Goal: Information Seeking & Learning: Learn about a topic

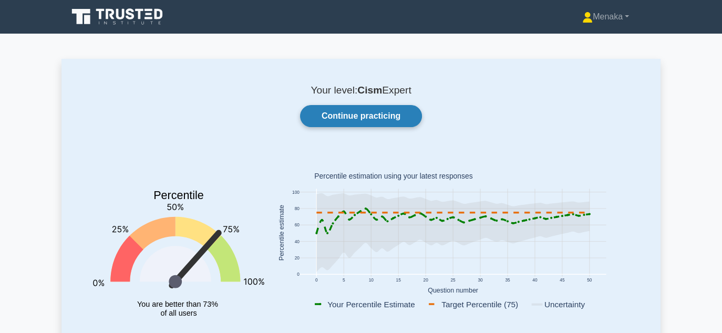
click at [363, 121] on link "Continue practicing" at bounding box center [361, 116] width 122 height 22
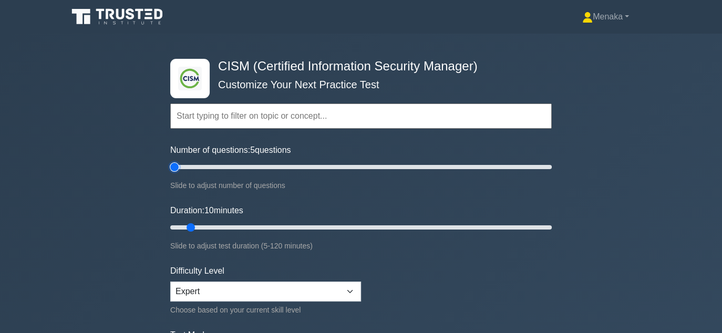
type input "5"
click at [174, 166] on input "Number of questions: 5 questions" at bounding box center [361, 167] width 382 height 13
type input "5"
click at [176, 226] on input "Duration: 10 minutes" at bounding box center [361, 227] width 382 height 13
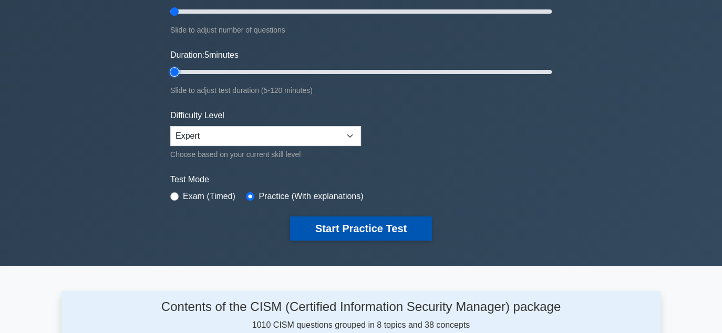
scroll to position [158, 0]
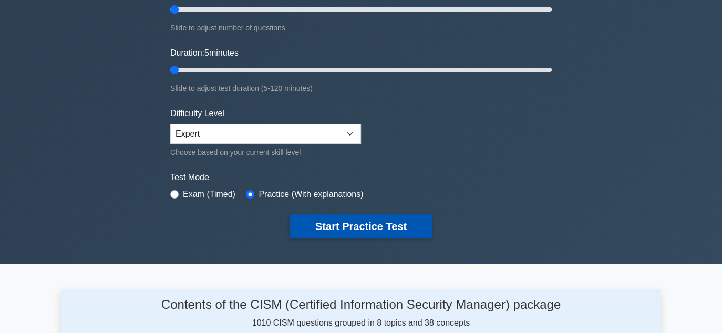
click at [347, 224] on button "Start Practice Test" at bounding box center [361, 227] width 142 height 24
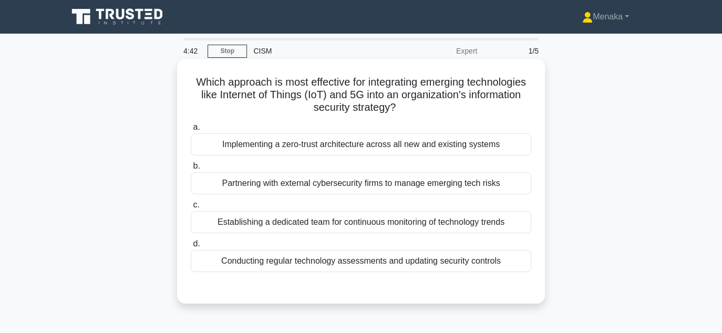
click at [405, 263] on div "Conducting regular technology assessments and updating security controls" at bounding box center [361, 261] width 341 height 22
click at [191, 248] on input "d. Conducting regular technology assessments and updating security controls" at bounding box center [191, 244] width 0 height 7
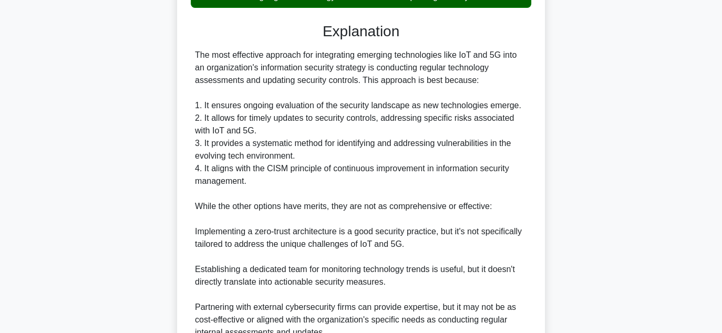
scroll to position [364, 0]
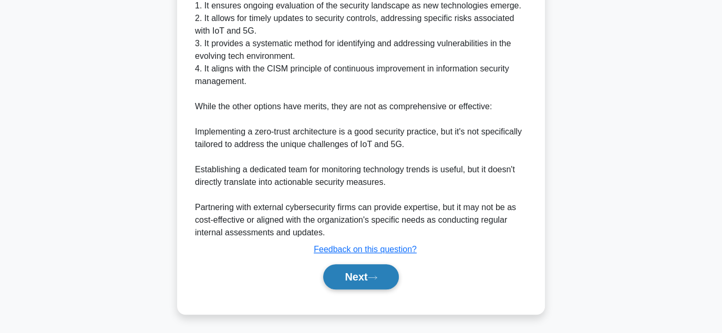
click at [359, 279] on button "Next" at bounding box center [360, 276] width 75 height 25
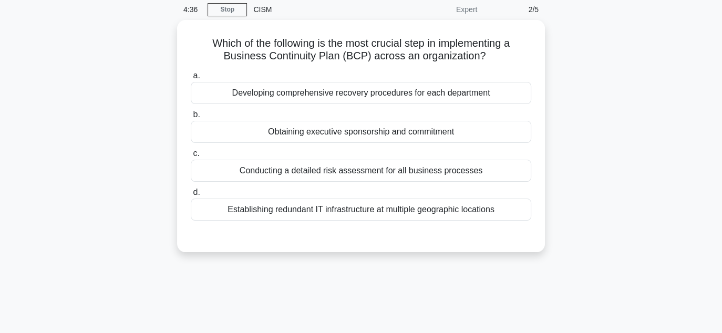
scroll to position [24, 0]
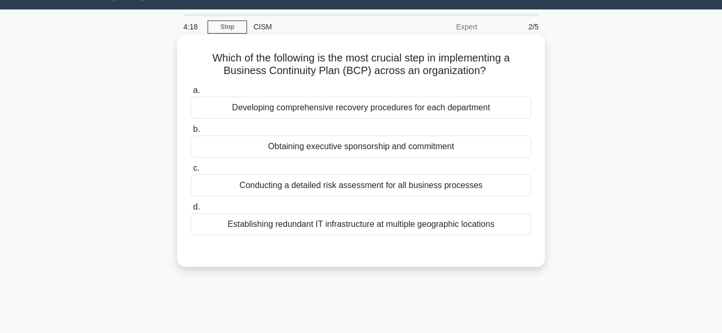
click at [382, 148] on div "Obtaining executive sponsorship and commitment" at bounding box center [361, 147] width 341 height 22
click at [191, 133] on input "b. Obtaining executive sponsorship and commitment" at bounding box center [191, 129] width 0 height 7
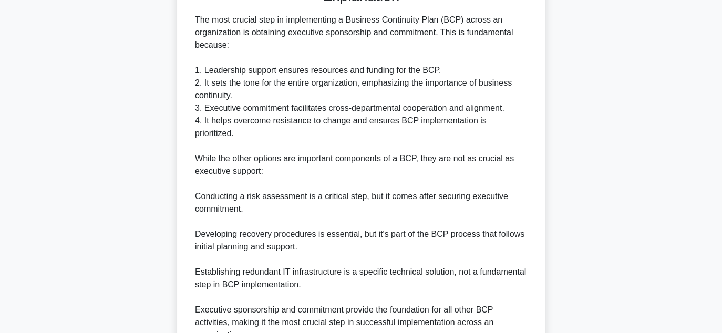
scroll to position [377, 0]
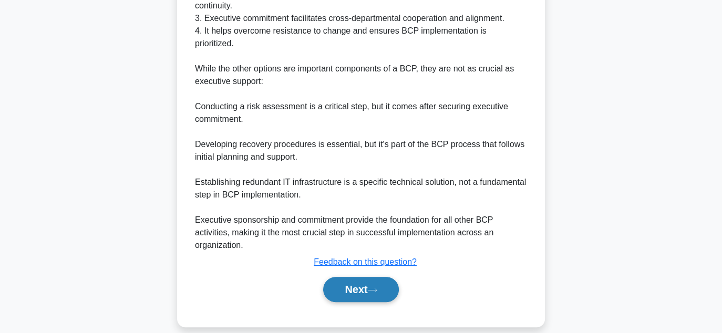
click at [349, 280] on button "Next" at bounding box center [360, 289] width 75 height 25
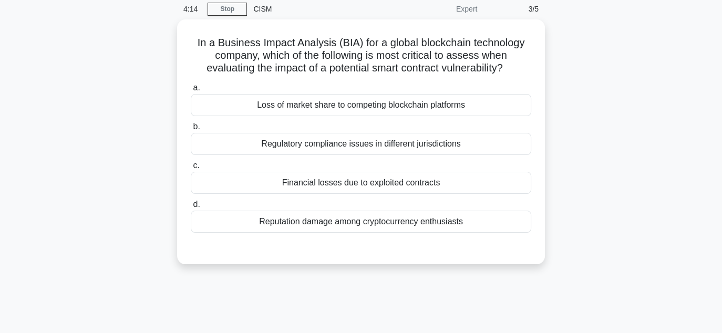
scroll to position [24, 0]
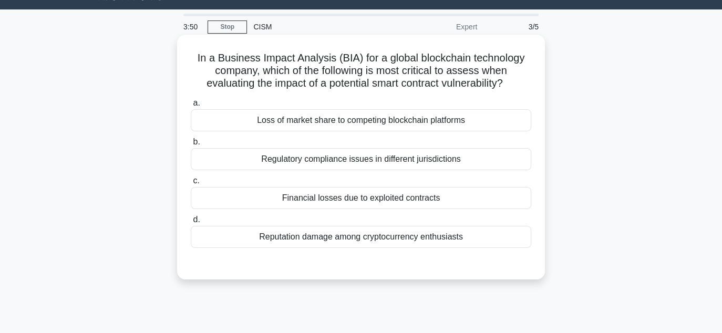
click at [367, 125] on div "Loss of market share to competing blockchain platforms" at bounding box center [361, 120] width 341 height 22
click at [191, 107] on input "a. Loss of market share to competing blockchain platforms" at bounding box center [191, 103] width 0 height 7
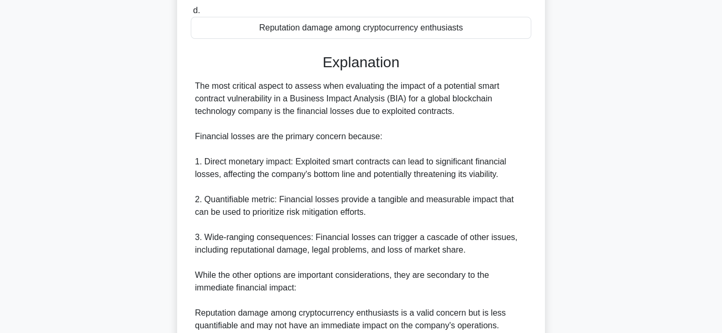
scroll to position [445, 0]
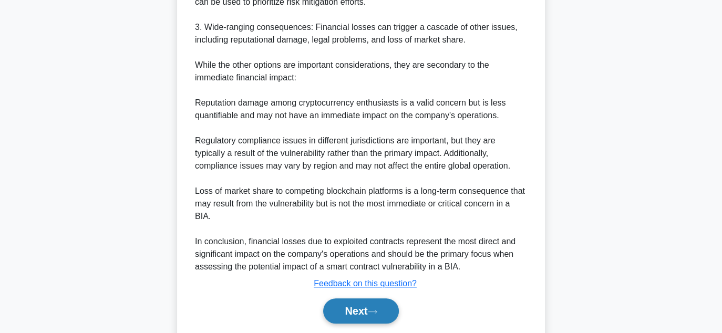
click at [354, 312] on button "Next" at bounding box center [360, 311] width 75 height 25
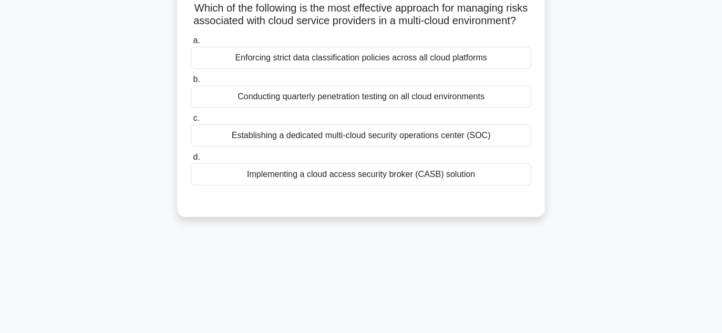
scroll to position [0, 0]
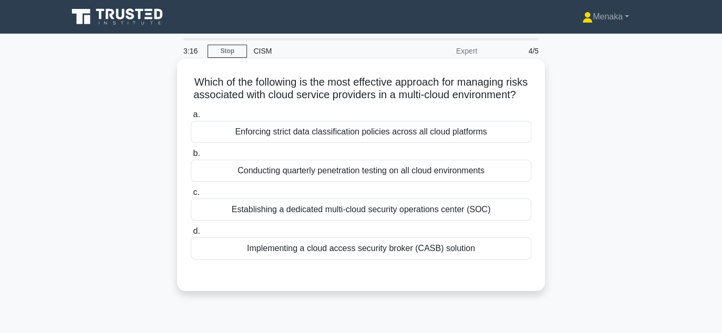
click at [370, 260] on div "Implementing a cloud access security broker (CASB) solution" at bounding box center [361, 249] width 341 height 22
click at [191, 235] on input "d. Implementing a cloud access security broker (CASB) solution" at bounding box center [191, 231] width 0 height 7
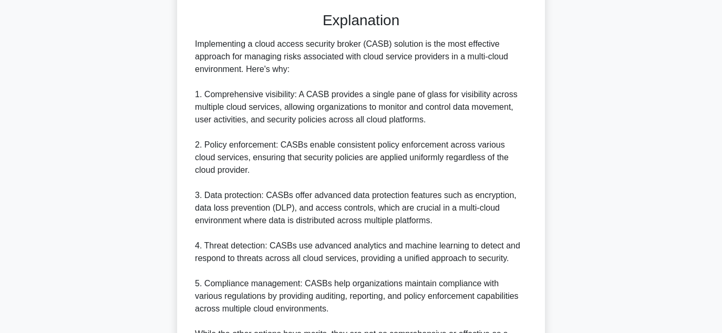
scroll to position [473, 0]
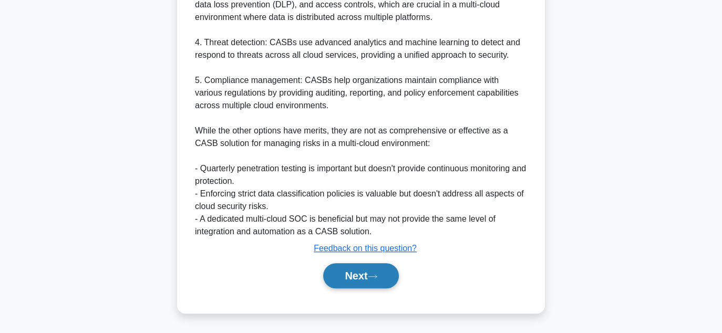
click at [362, 276] on button "Next" at bounding box center [360, 275] width 75 height 25
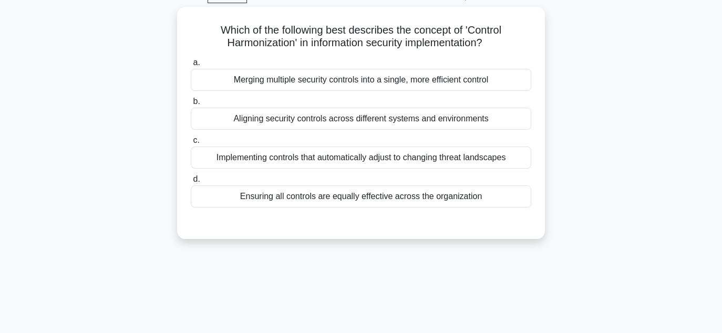
scroll to position [0, 0]
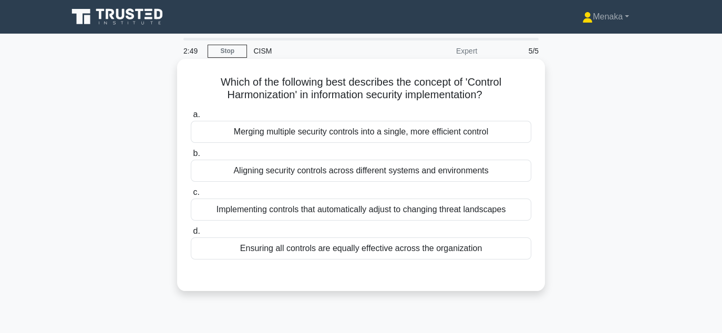
click at [431, 213] on div "Implementing controls that automatically adjust to changing threat landscapes" at bounding box center [361, 210] width 341 height 22
click at [191, 196] on input "c. Implementing controls that automatically adjust to changing threat landscapes" at bounding box center [191, 192] width 0 height 7
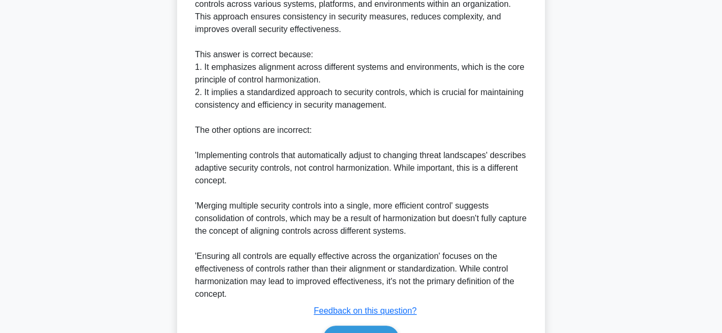
scroll to position [429, 0]
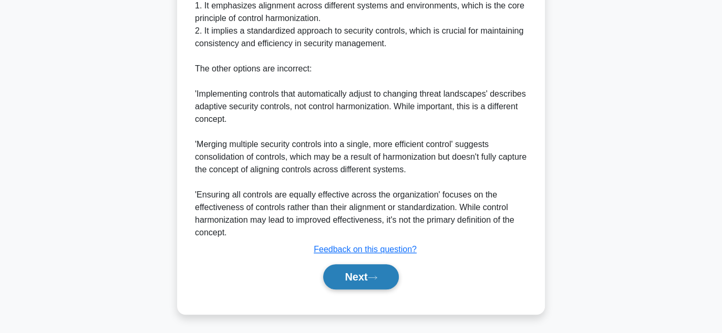
drag, startPoint x: 365, startPoint y: 280, endPoint x: 370, endPoint y: 278, distance: 5.5
click at [365, 280] on button "Next" at bounding box center [360, 276] width 75 height 25
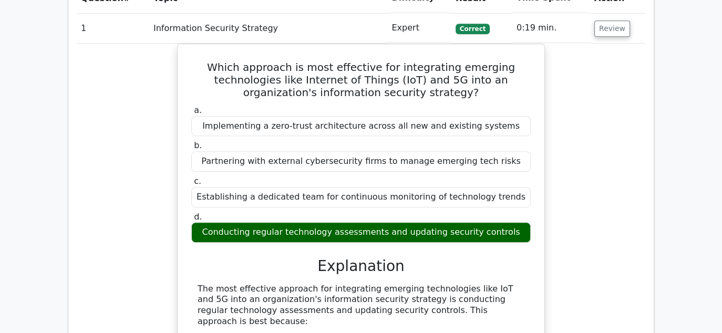
scroll to position [369, 0]
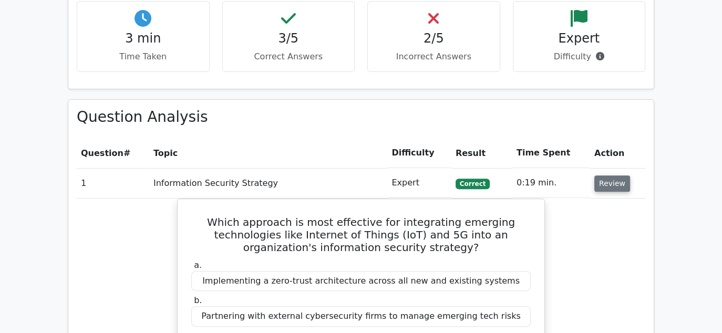
click at [610, 183] on button "Review" at bounding box center [613, 184] width 36 height 16
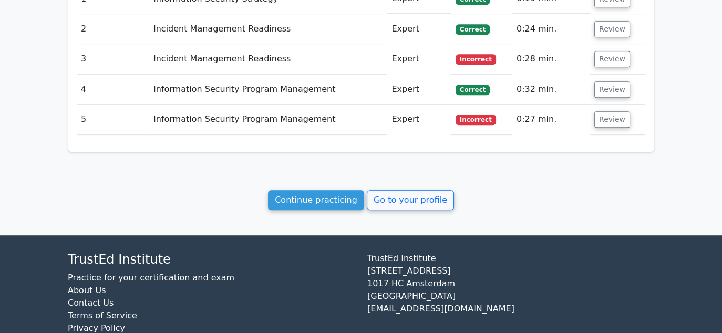
scroll to position [579, 0]
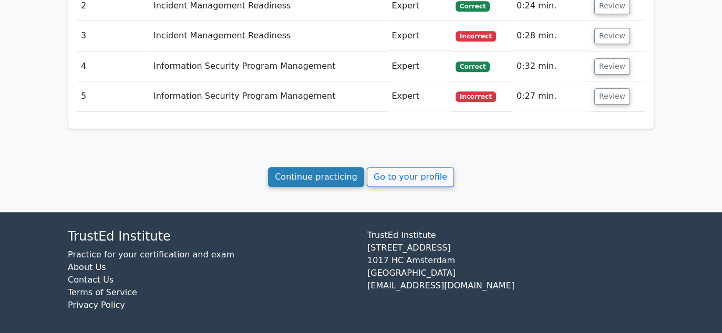
click at [317, 179] on link "Continue practicing" at bounding box center [316, 177] width 96 height 20
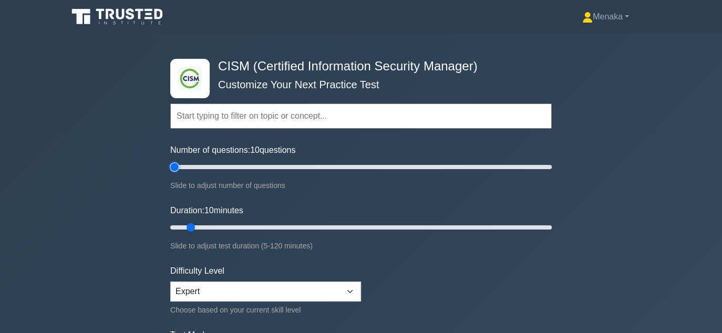
type input "5"
click at [177, 168] on input "Number of questions: 10 questions" at bounding box center [361, 167] width 382 height 13
type input "5"
click at [175, 226] on input "Duration: 5 minutes" at bounding box center [361, 227] width 382 height 13
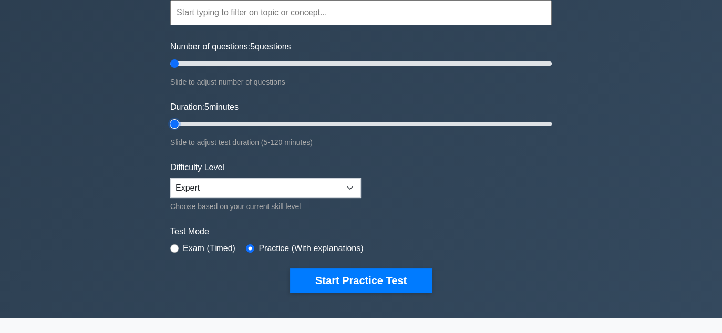
scroll to position [105, 0]
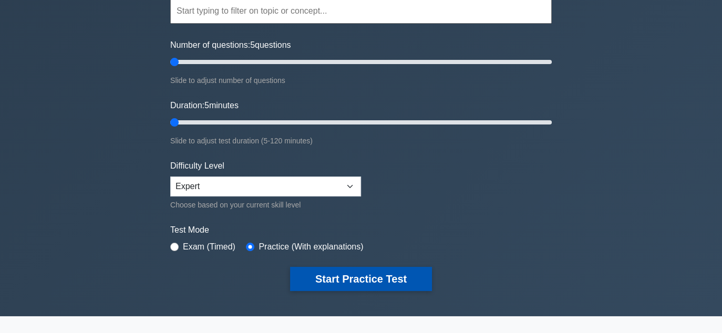
click at [343, 278] on button "Start Practice Test" at bounding box center [361, 279] width 142 height 24
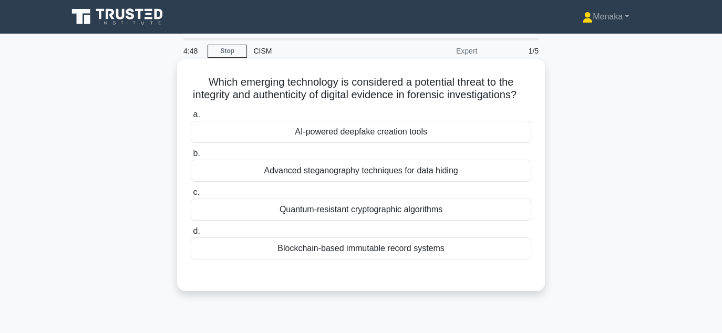
click at [373, 260] on div "Blockchain-based immutable record systems" at bounding box center [361, 249] width 341 height 22
click at [191, 235] on input "d. Blockchain-based immutable record systems" at bounding box center [191, 231] width 0 height 7
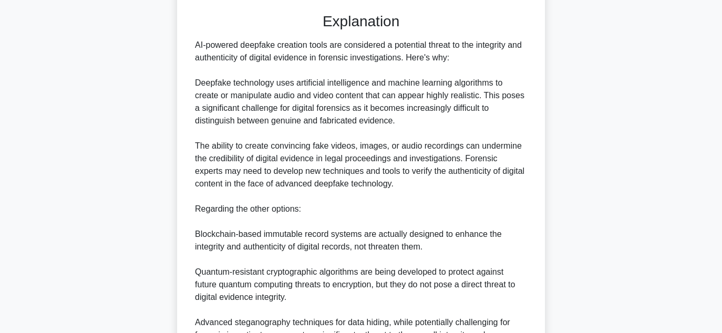
scroll to position [391, 0]
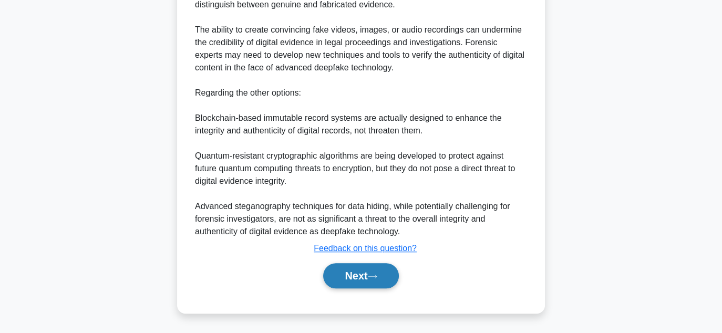
click at [373, 276] on icon at bounding box center [372, 277] width 9 height 6
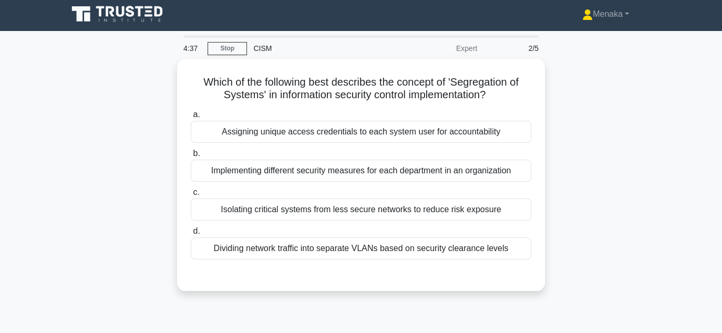
scroll to position [0, 0]
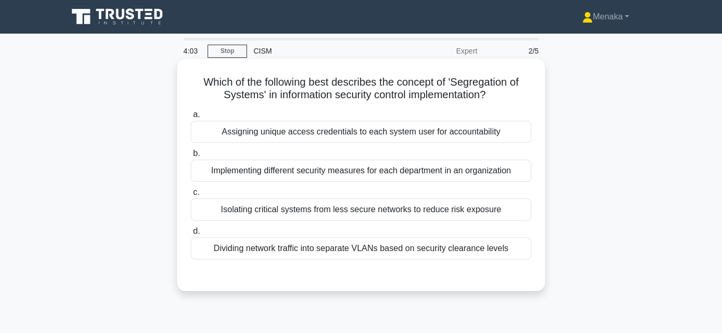
click at [402, 136] on div "Assigning unique access credentials to each system user for accountability" at bounding box center [361, 132] width 341 height 22
click at [191, 118] on input "a. Assigning unique access credentials to each system user for accountability" at bounding box center [191, 114] width 0 height 7
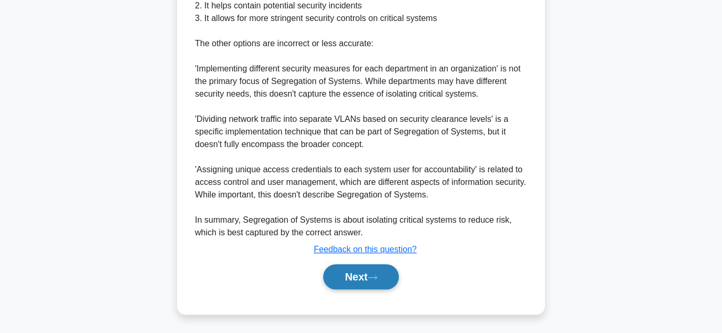
click at [364, 278] on button "Next" at bounding box center [360, 276] width 75 height 25
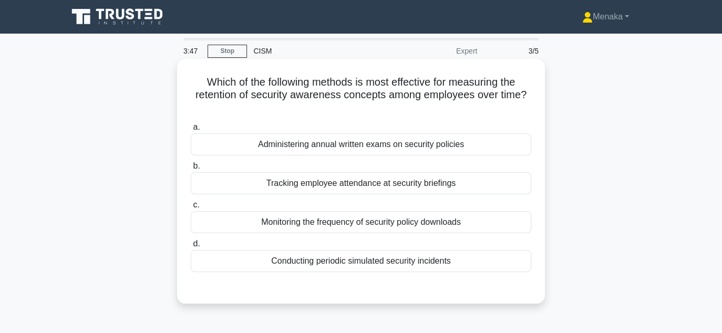
click at [360, 261] on div "Conducting periodic simulated security incidents" at bounding box center [361, 261] width 341 height 22
click at [191, 248] on input "d. Conducting periodic simulated security incidents" at bounding box center [191, 244] width 0 height 7
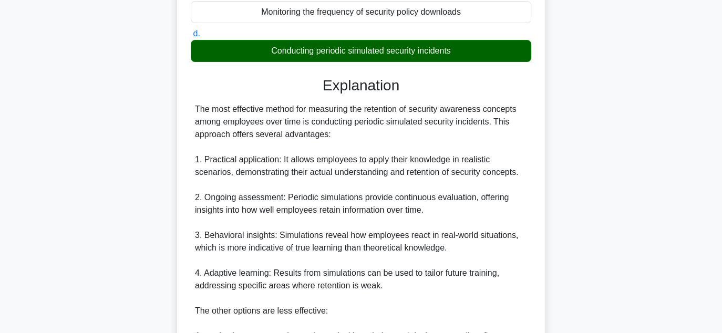
scroll to position [440, 0]
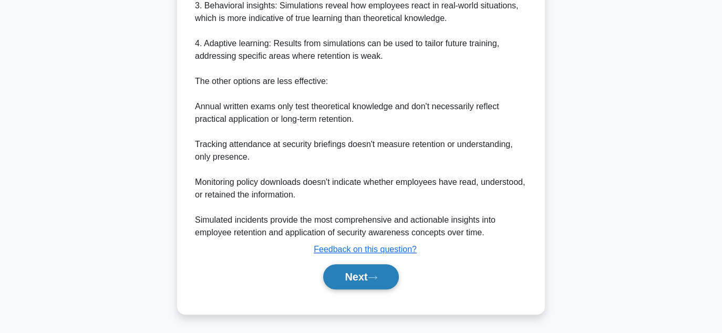
click at [379, 281] on button "Next" at bounding box center [360, 276] width 75 height 25
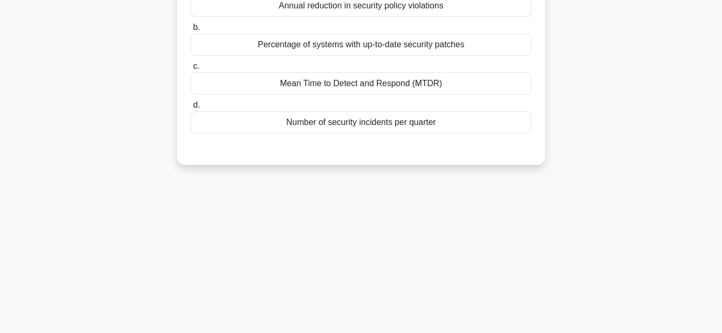
scroll to position [77, 0]
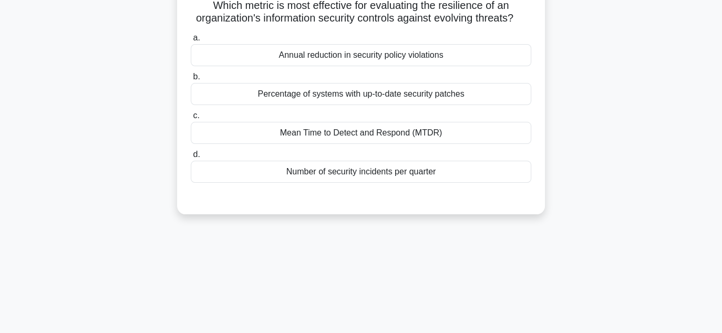
click at [378, 144] on div "Mean Time to Detect and Respond (MTDR)" at bounding box center [361, 133] width 341 height 22
click at [191, 119] on input "c. Mean Time to Detect and Respond (MTDR)" at bounding box center [191, 116] width 0 height 7
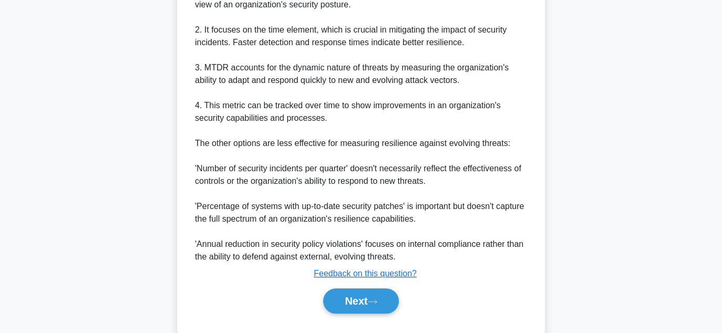
scroll to position [402, 0]
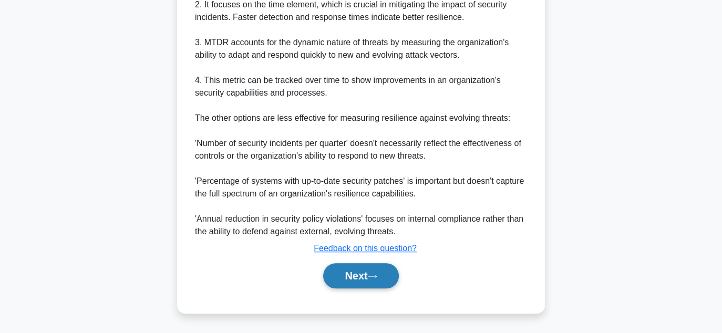
click at [370, 279] on button "Next" at bounding box center [360, 275] width 75 height 25
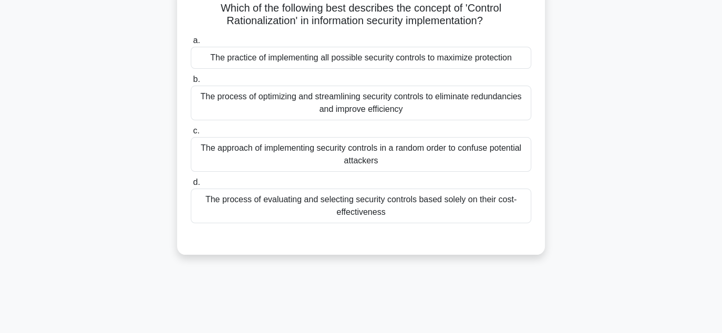
scroll to position [0, 0]
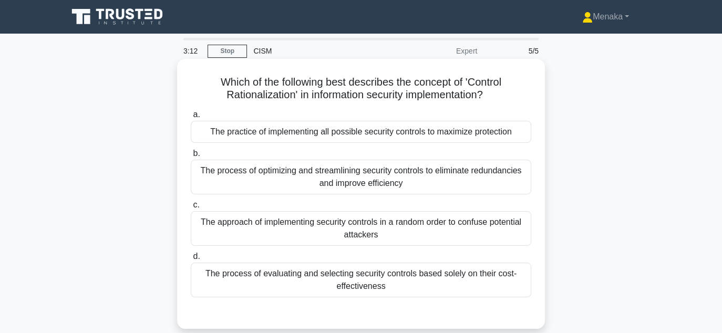
click at [413, 179] on div "The process of optimizing and streamlining security controls to eliminate redun…" at bounding box center [361, 177] width 341 height 35
click at [191, 157] on input "b. The process of optimizing and streamlining security controls to eliminate re…" at bounding box center [191, 153] width 0 height 7
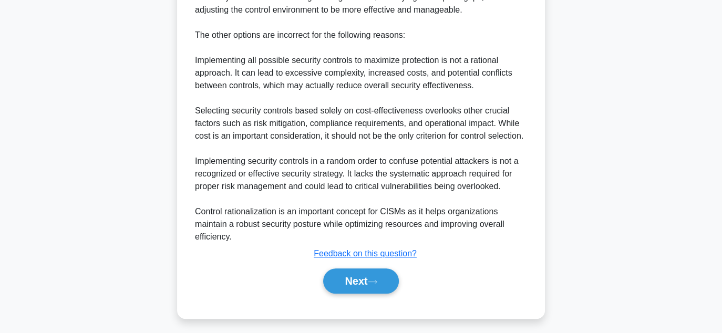
scroll to position [421, 0]
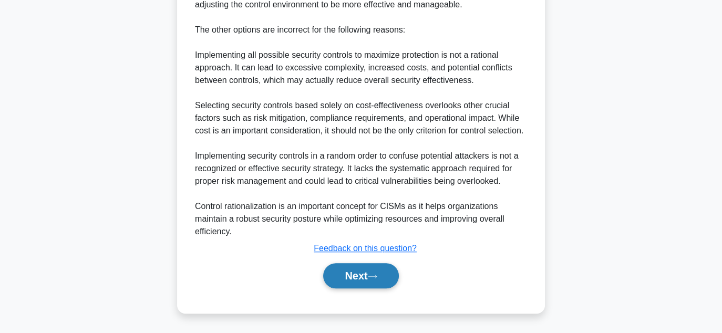
click at [339, 280] on button "Next" at bounding box center [360, 275] width 75 height 25
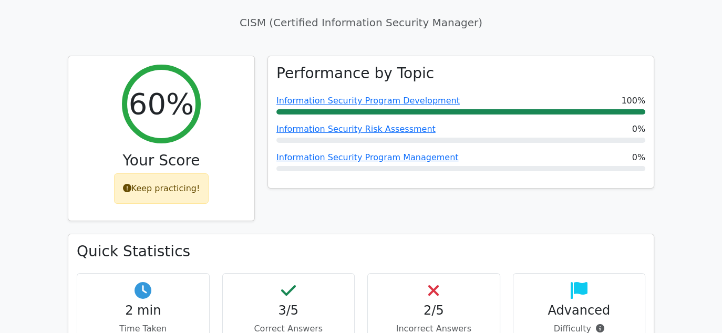
scroll to position [263, 0]
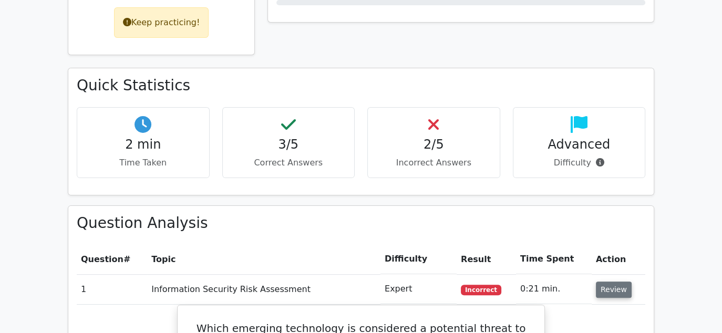
click at [611, 289] on button "Review" at bounding box center [614, 290] width 36 height 16
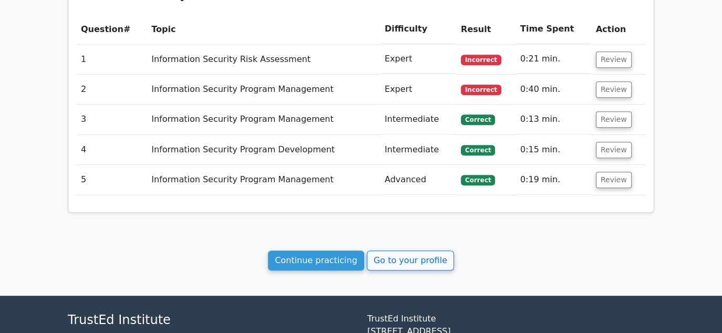
scroll to position [579, 0]
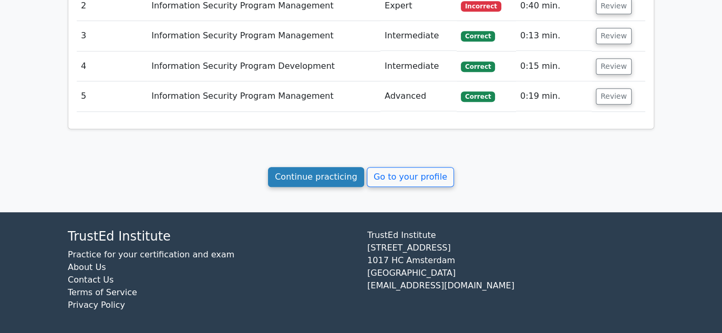
click at [318, 177] on link "Continue practicing" at bounding box center [316, 177] width 96 height 20
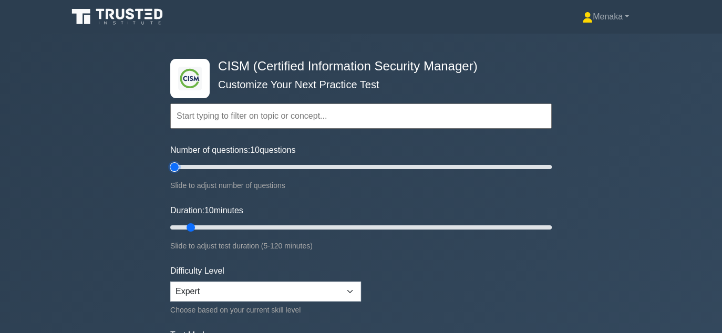
type input "5"
click at [174, 167] on input "Number of questions: 10 questions" at bounding box center [361, 167] width 382 height 13
type input "5"
click at [174, 228] on input "Duration: 5 minutes" at bounding box center [361, 227] width 382 height 13
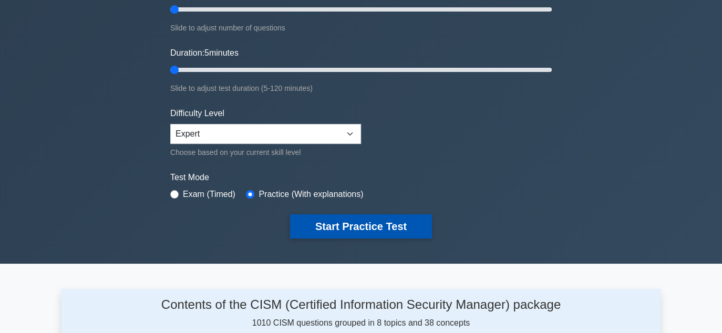
click at [356, 226] on button "Start Practice Test" at bounding box center [361, 227] width 142 height 24
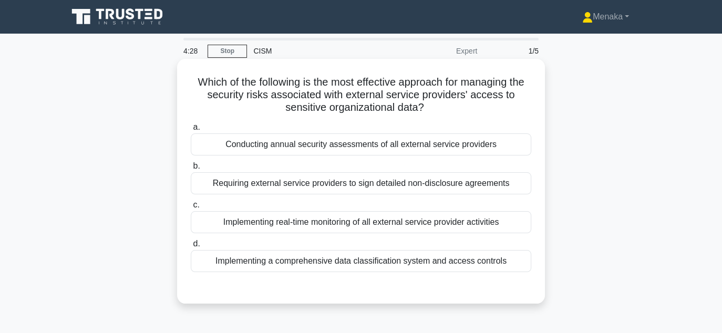
click at [390, 185] on div "Requiring external service providers to sign detailed non-disclosure agreements" at bounding box center [361, 183] width 341 height 22
click at [191, 170] on input "b. Requiring external service providers to sign detailed non-disclosure agreeme…" at bounding box center [191, 166] width 0 height 7
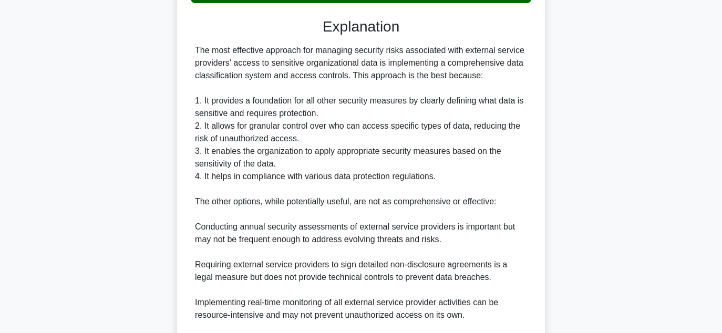
scroll to position [368, 0]
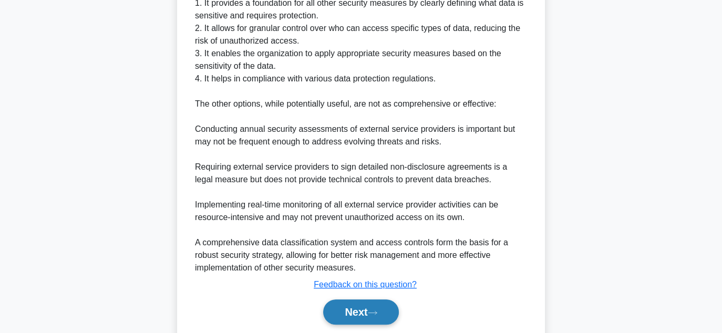
click at [358, 308] on button "Next" at bounding box center [360, 312] width 75 height 25
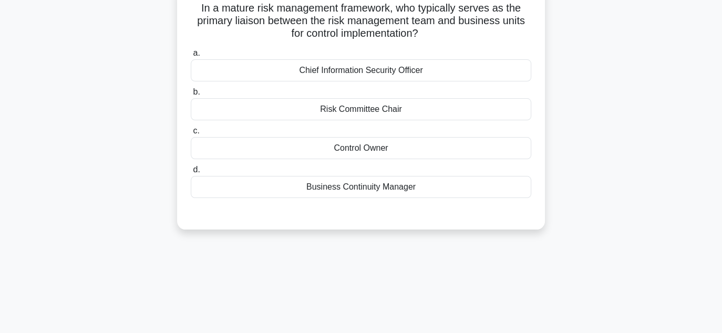
scroll to position [24, 0]
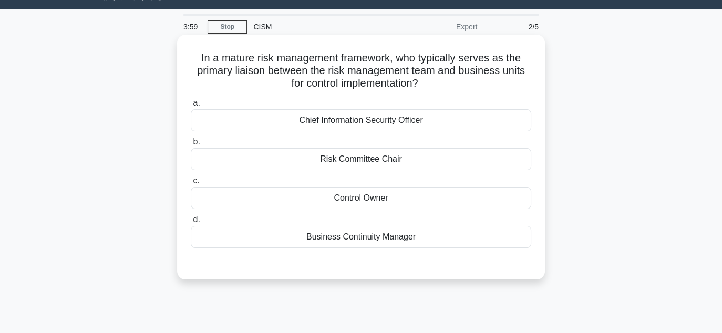
click at [365, 201] on div "Control Owner" at bounding box center [361, 198] width 341 height 22
click at [191, 185] on input "c. Control Owner" at bounding box center [191, 181] width 0 height 7
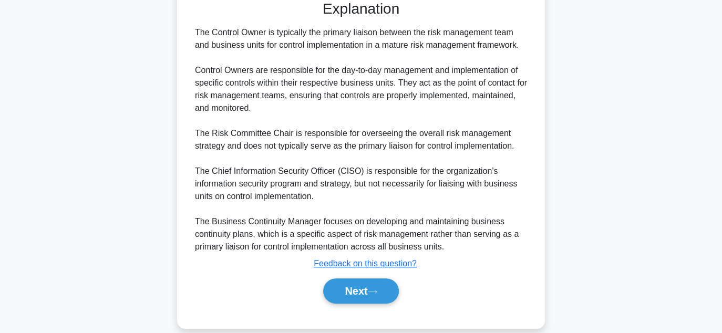
scroll to position [301, 0]
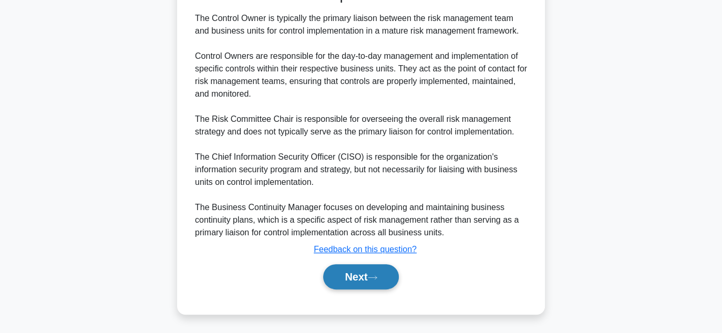
click at [360, 272] on button "Next" at bounding box center [360, 276] width 75 height 25
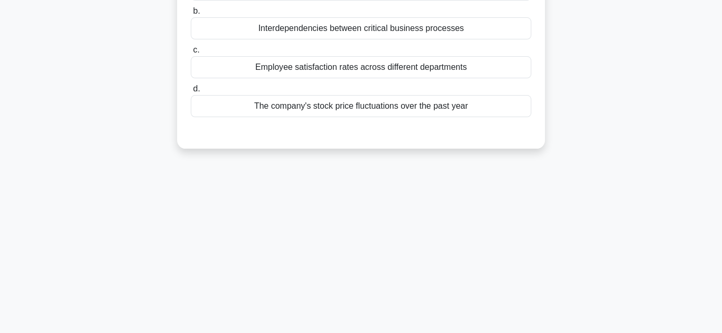
scroll to position [77, 0]
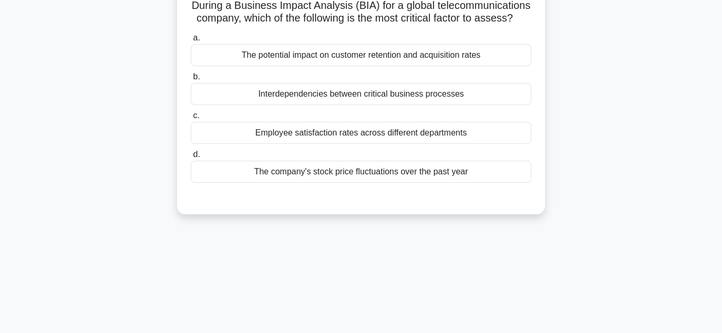
click at [400, 66] on div "The potential impact on customer retention and acquisition rates" at bounding box center [361, 55] width 341 height 22
click at [191, 42] on input "a. The potential impact on customer retention and acquisition rates" at bounding box center [191, 38] width 0 height 7
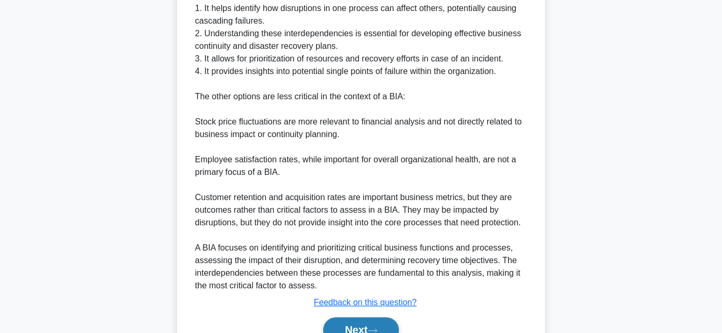
scroll to position [416, 0]
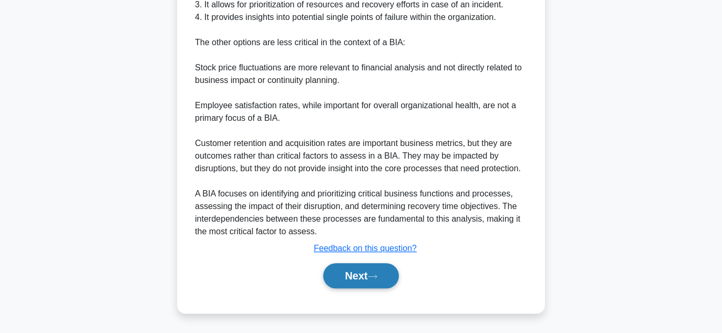
click at [362, 279] on button "Next" at bounding box center [360, 275] width 75 height 25
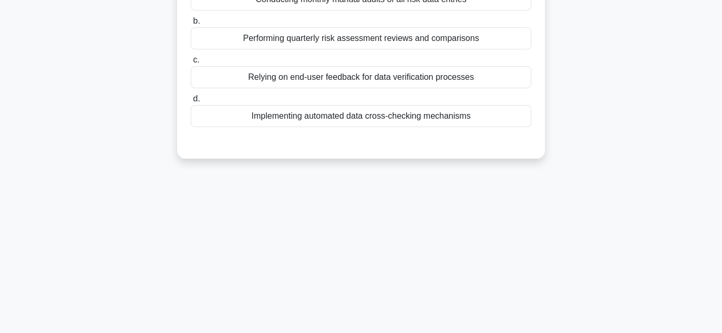
scroll to position [24, 0]
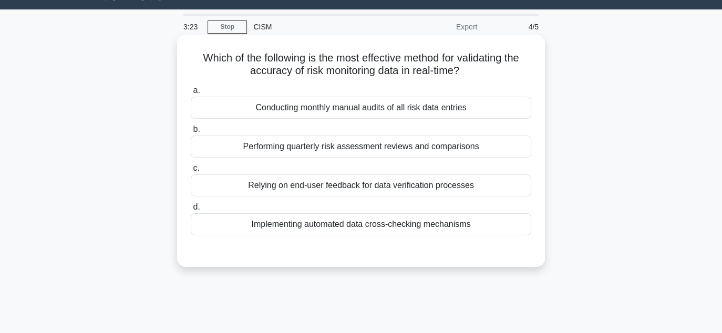
click at [398, 224] on div "Implementing automated data cross-checking mechanisms" at bounding box center [361, 224] width 341 height 22
click at [191, 211] on input "d. Implementing automated data cross-checking mechanisms" at bounding box center [191, 207] width 0 height 7
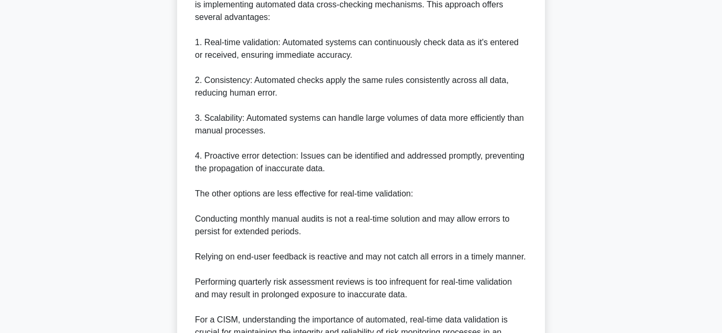
scroll to position [427, 0]
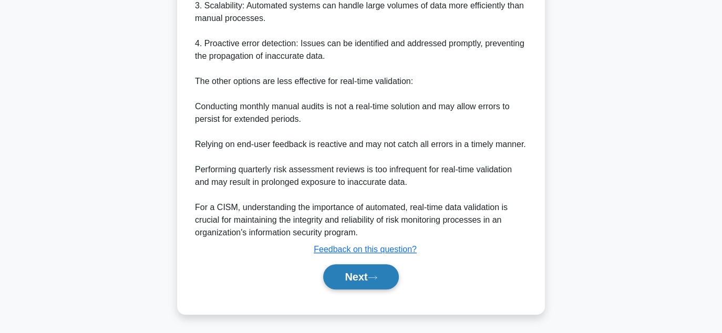
click at [371, 274] on button "Next" at bounding box center [360, 276] width 75 height 25
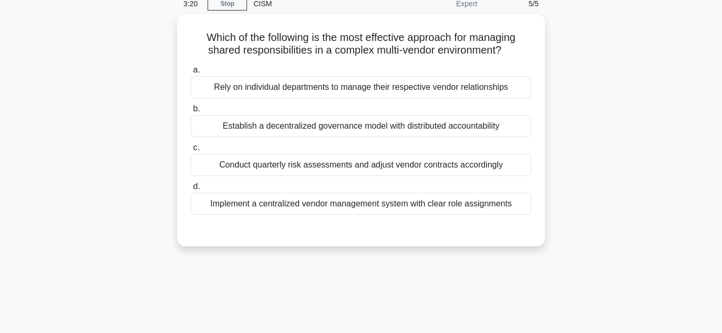
scroll to position [24, 0]
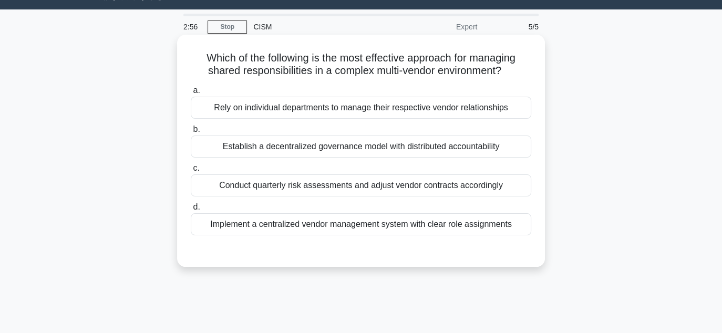
click at [397, 224] on div "Implement a centralized vendor management system with clear role assignments" at bounding box center [361, 224] width 341 height 22
click at [191, 211] on input "d. Implement a centralized vendor management system with clear role assignments" at bounding box center [191, 207] width 0 height 7
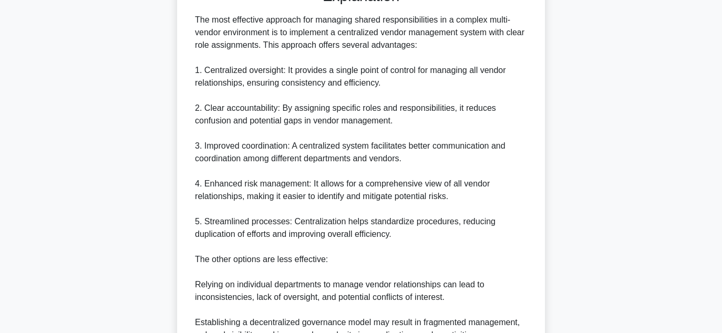
scroll to position [491, 0]
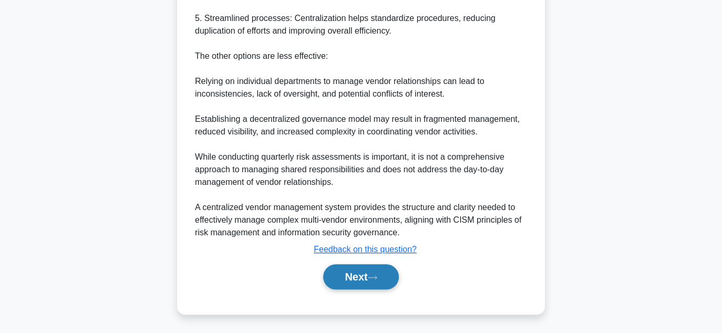
click at [364, 274] on button "Next" at bounding box center [360, 276] width 75 height 25
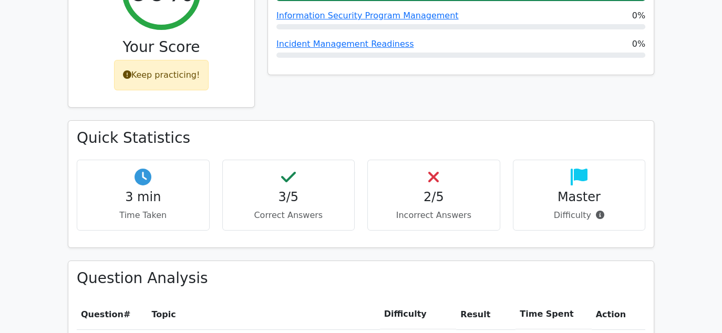
scroll to position [315, 0]
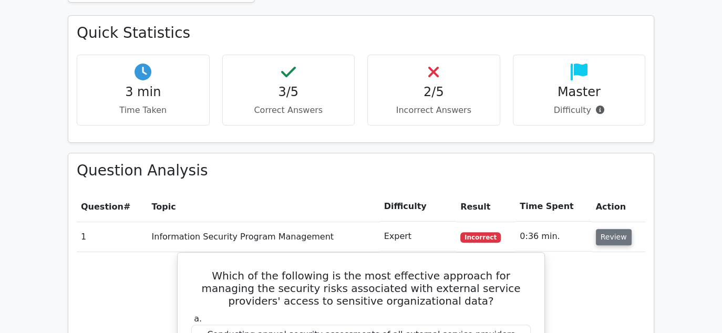
click at [610, 240] on button "Review" at bounding box center [614, 237] width 36 height 16
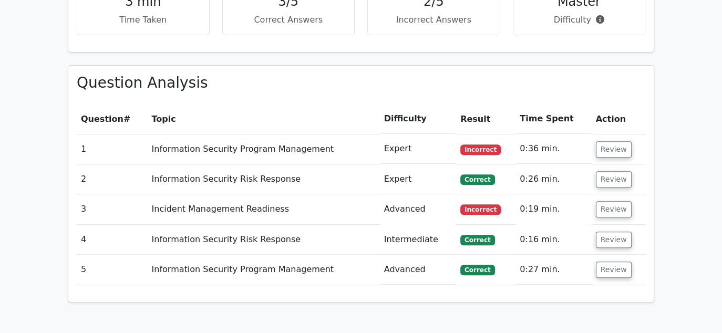
scroll to position [526, 0]
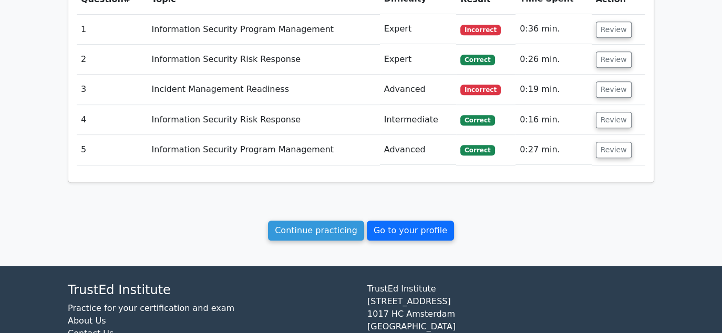
click at [423, 227] on link "Go to your profile" at bounding box center [410, 231] width 87 height 20
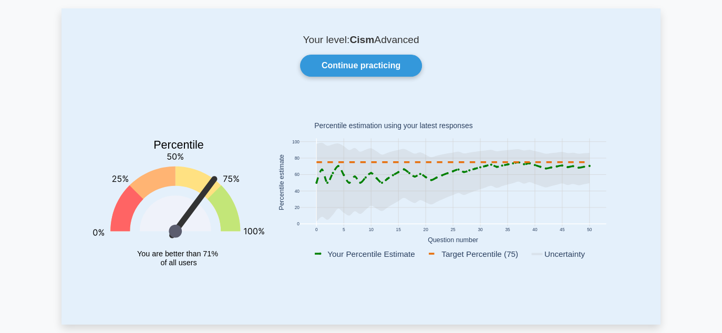
scroll to position [105, 0]
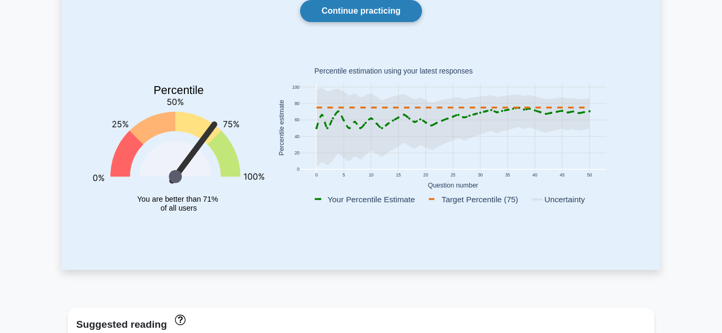
click at [365, 11] on link "Continue practicing" at bounding box center [361, 11] width 122 height 22
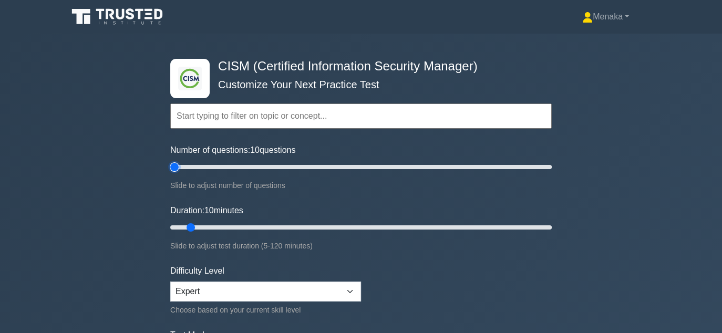
type input "5"
click at [175, 166] on input "Number of questions: 10 questions" at bounding box center [361, 167] width 382 height 13
type input "5"
click at [177, 226] on input "Duration: 10 minutes" at bounding box center [361, 227] width 382 height 13
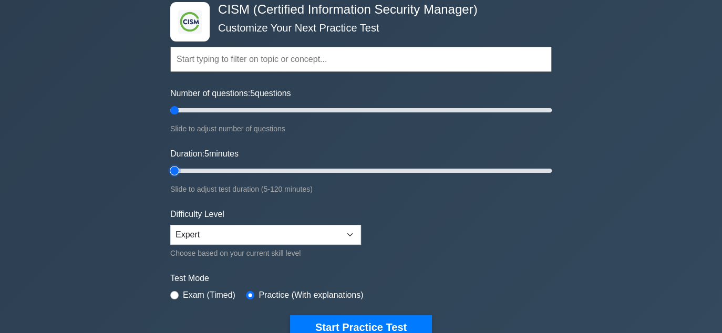
scroll to position [105, 0]
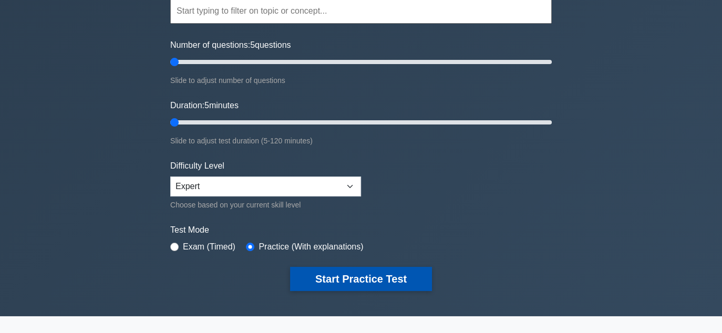
click at [324, 278] on button "Start Practice Test" at bounding box center [361, 279] width 142 height 24
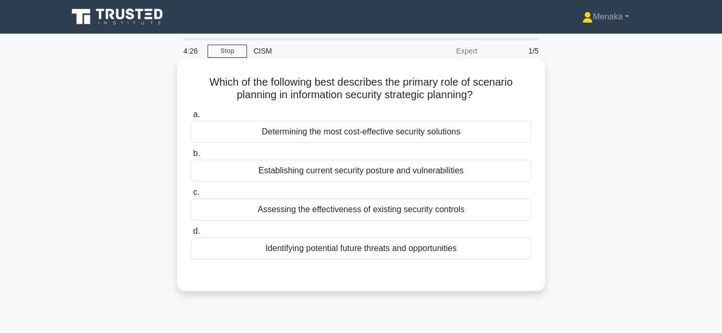
click at [369, 252] on div "Identifying potential future threats and opportunities" at bounding box center [361, 249] width 341 height 22
click at [191, 235] on input "d. Identifying potential future threats and opportunities" at bounding box center [191, 231] width 0 height 7
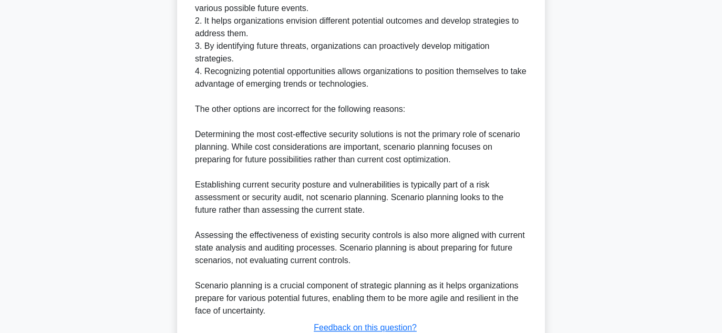
scroll to position [421, 0]
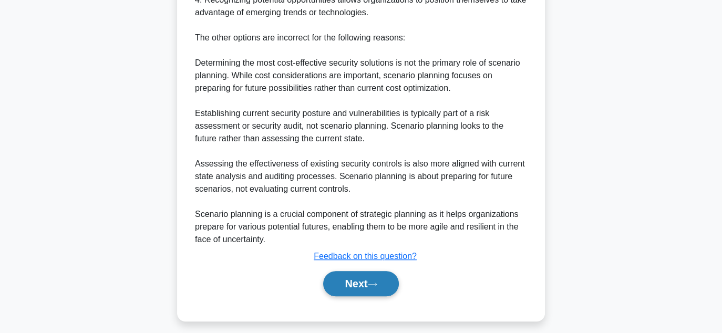
click at [352, 287] on button "Next" at bounding box center [360, 283] width 75 height 25
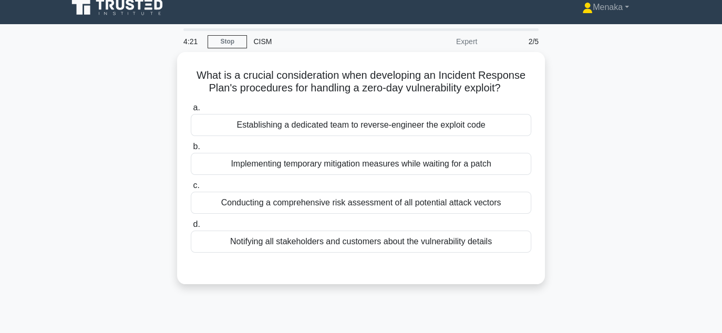
scroll to position [0, 0]
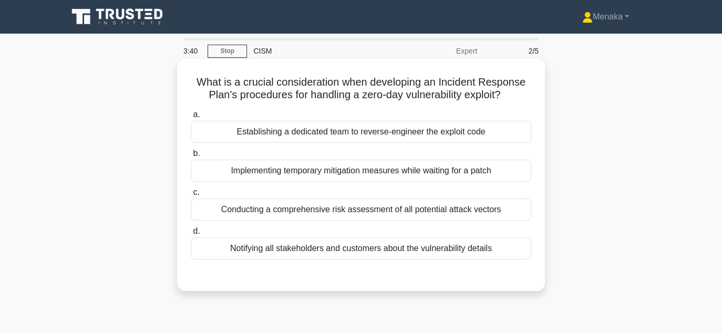
click at [399, 172] on div "Implementing temporary mitigation measures while waiting for a patch" at bounding box center [361, 171] width 341 height 22
click at [191, 157] on input "b. Implementing temporary mitigation measures while waiting for a patch" at bounding box center [191, 153] width 0 height 7
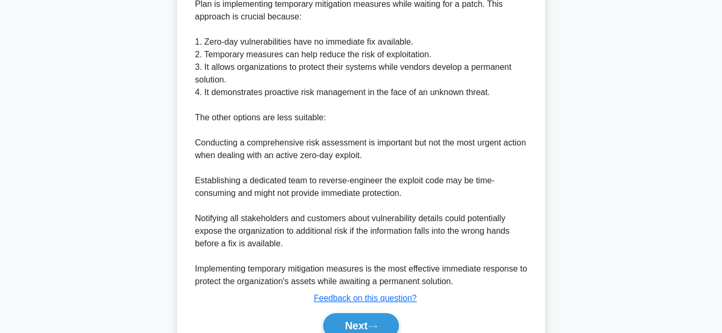
scroll to position [364, 0]
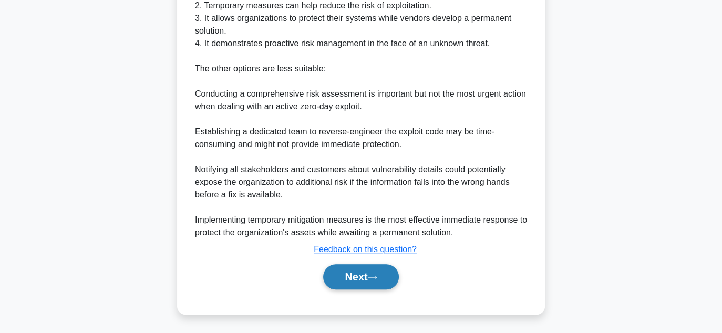
click at [359, 277] on button "Next" at bounding box center [360, 276] width 75 height 25
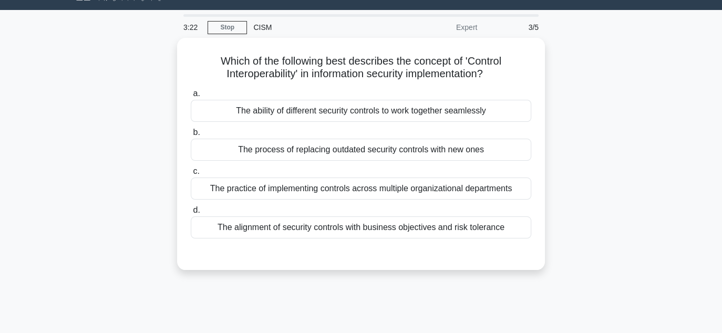
scroll to position [0, 0]
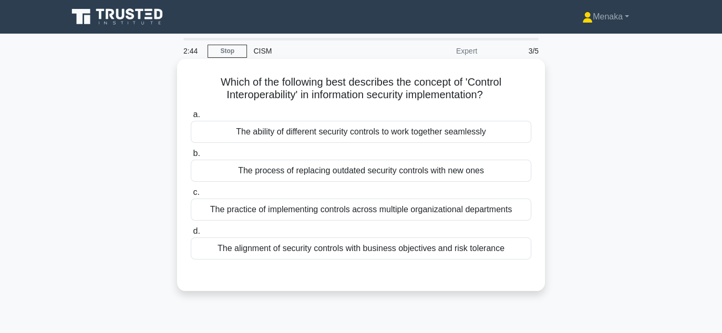
click at [368, 132] on div "The ability of different security controls to work together seamlessly" at bounding box center [361, 132] width 341 height 22
click at [191, 118] on input "a. The ability of different security controls to work together seamlessly" at bounding box center [191, 114] width 0 height 7
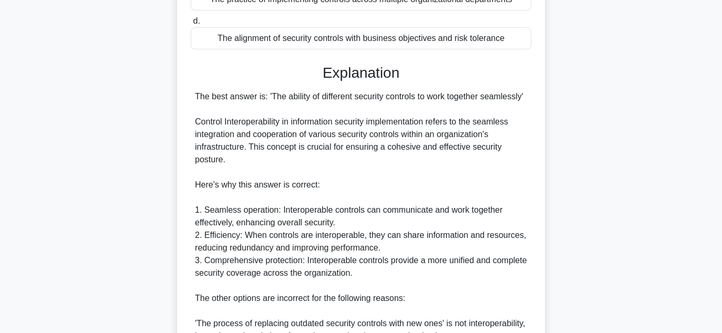
scroll to position [368, 0]
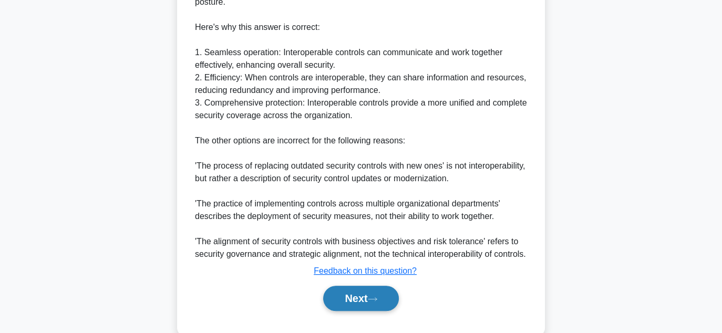
click at [370, 311] on button "Next" at bounding box center [360, 298] width 75 height 25
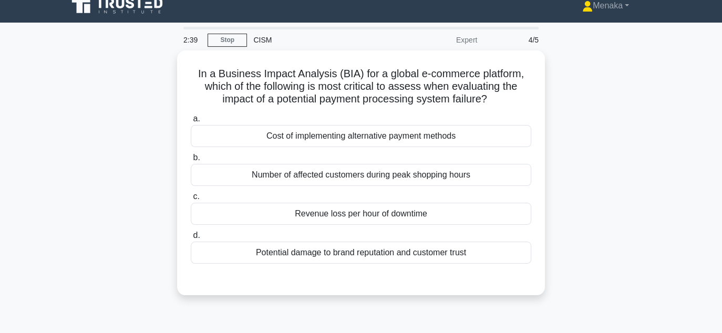
scroll to position [0, 0]
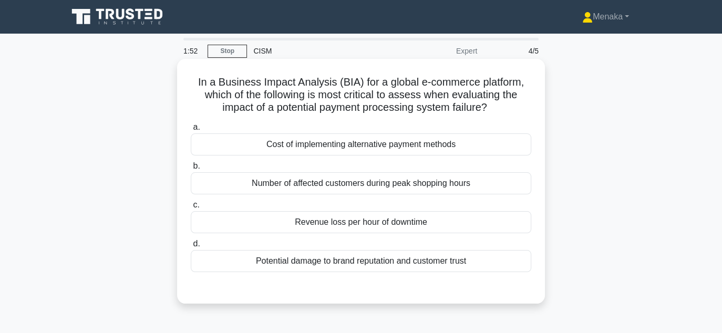
click at [402, 264] on div "Potential damage to brand reputation and customer trust" at bounding box center [361, 261] width 341 height 22
click at [191, 248] on input "d. Potential damage to brand reputation and customer trust" at bounding box center [191, 244] width 0 height 7
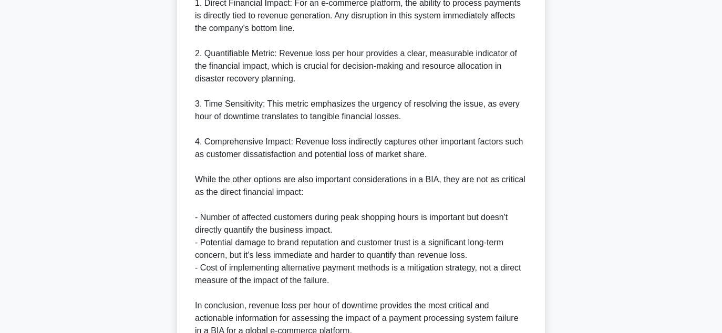
scroll to position [466, 0]
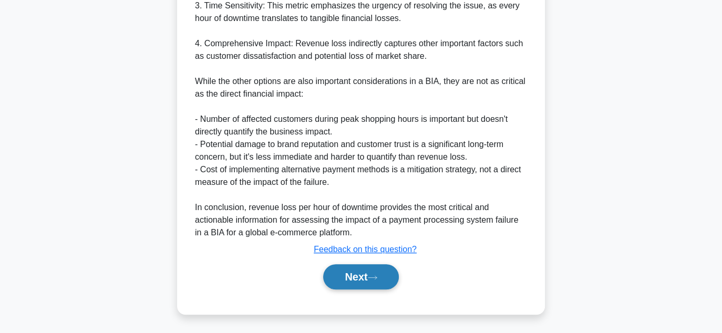
click at [366, 274] on button "Next" at bounding box center [360, 276] width 75 height 25
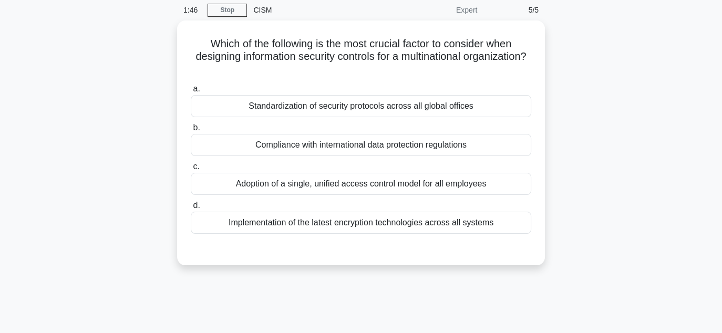
scroll to position [24, 0]
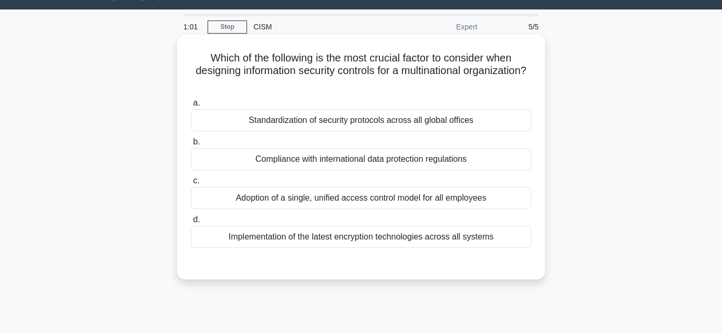
click at [431, 118] on div "Standardization of security protocols across all global offices" at bounding box center [361, 120] width 341 height 22
click at [191, 107] on input "a. Standardization of security protocols across all global offices" at bounding box center [191, 103] width 0 height 7
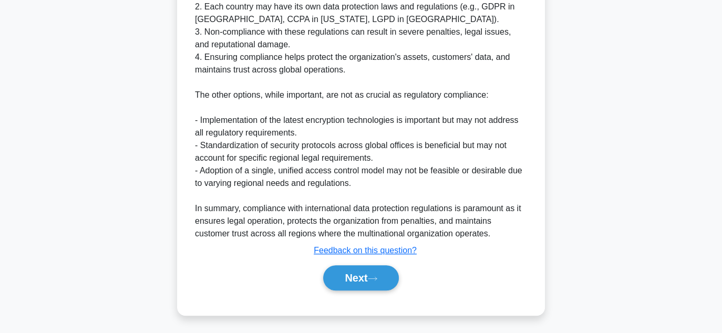
scroll to position [378, 0]
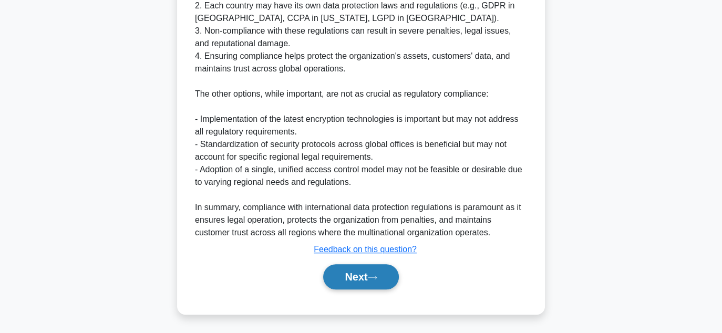
click at [351, 279] on button "Next" at bounding box center [360, 276] width 75 height 25
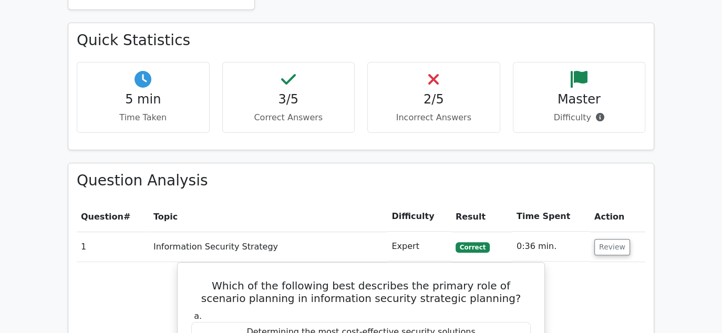
scroll to position [421, 0]
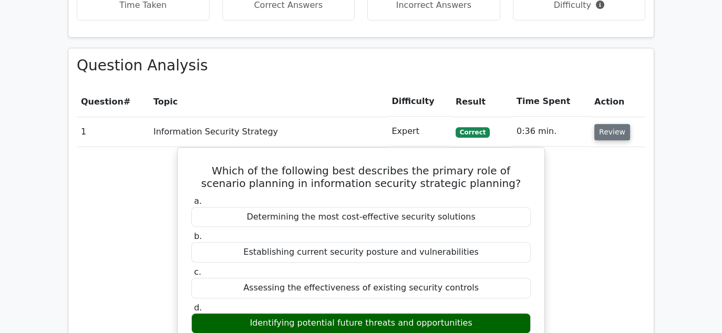
click at [613, 134] on button "Review" at bounding box center [613, 132] width 36 height 16
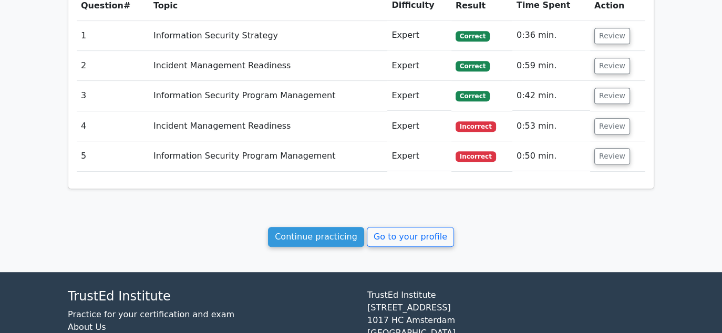
scroll to position [526, 0]
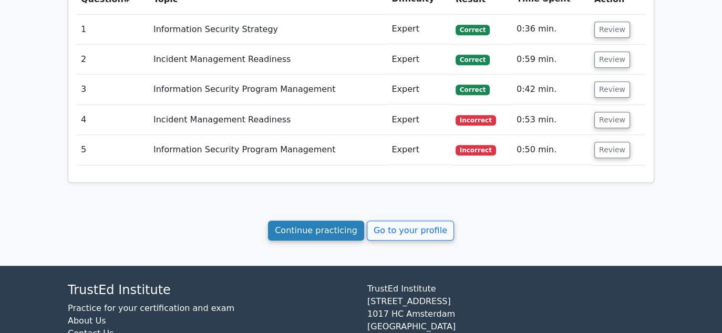
click at [324, 230] on link "Continue practicing" at bounding box center [316, 231] width 96 height 20
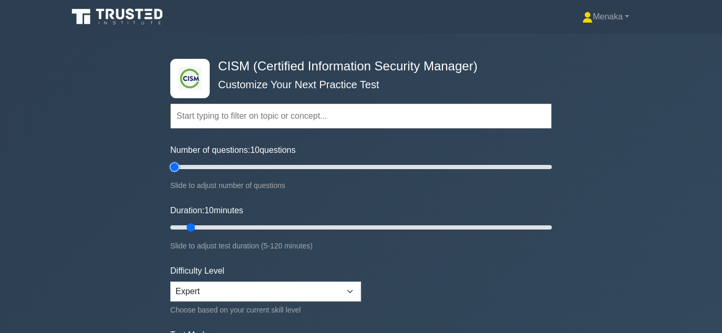
type input "5"
click at [173, 165] on input "Number of questions: 10 questions" at bounding box center [361, 167] width 382 height 13
type input "5"
click at [178, 224] on input "Duration: 10 minutes" at bounding box center [361, 227] width 382 height 13
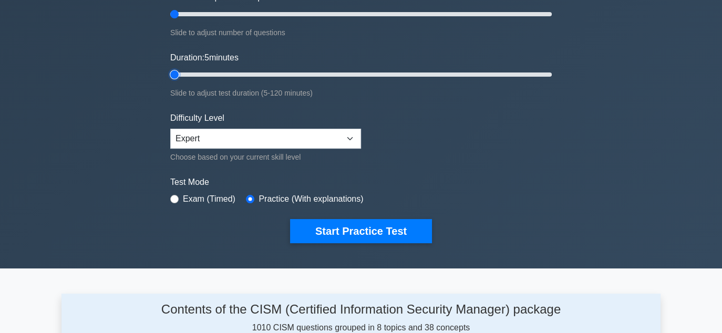
scroll to position [158, 0]
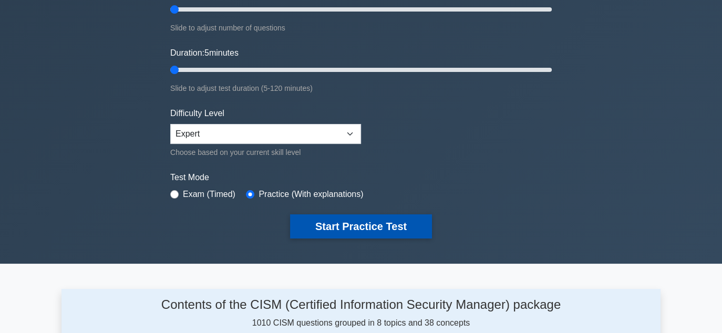
click at [360, 231] on button "Start Practice Test" at bounding box center [361, 227] width 142 height 24
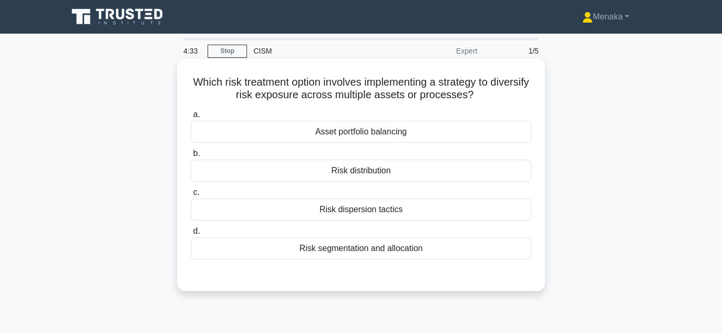
click at [361, 175] on div "Risk distribution" at bounding box center [361, 171] width 341 height 22
click at [191, 157] on input "b. Risk distribution" at bounding box center [191, 153] width 0 height 7
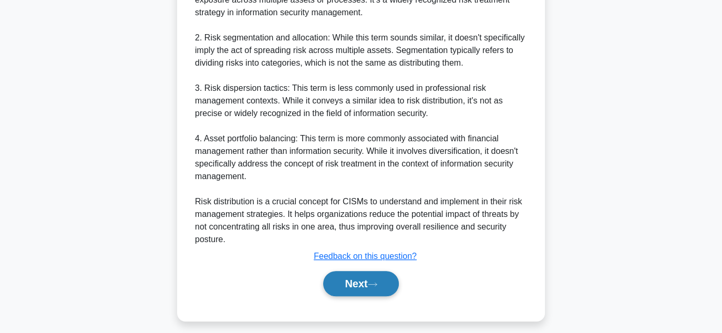
click at [378, 283] on icon at bounding box center [372, 285] width 9 height 6
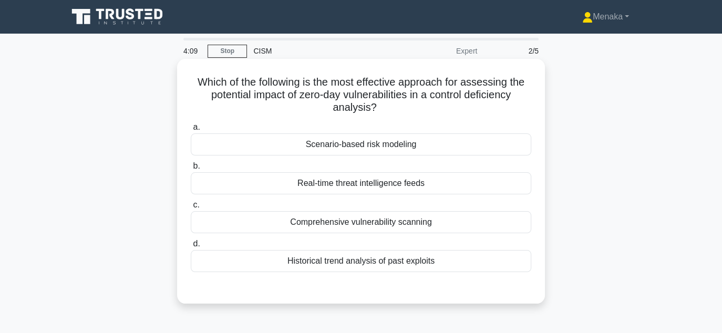
click at [392, 227] on div "Comprehensive vulnerability scanning" at bounding box center [361, 222] width 341 height 22
click at [191, 209] on input "c. Comprehensive vulnerability scanning" at bounding box center [191, 205] width 0 height 7
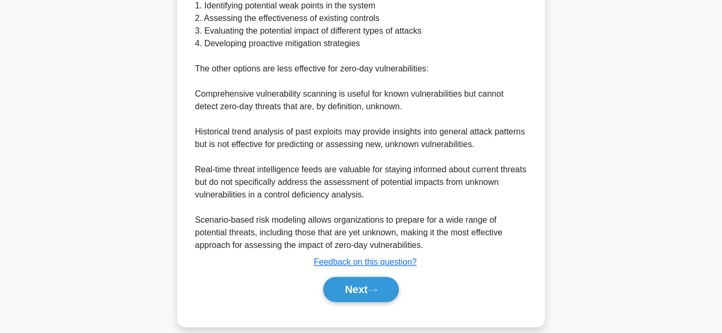
scroll to position [403, 0]
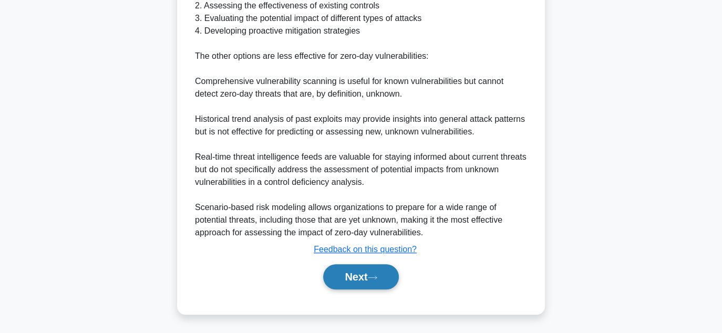
click at [354, 283] on button "Next" at bounding box center [360, 276] width 75 height 25
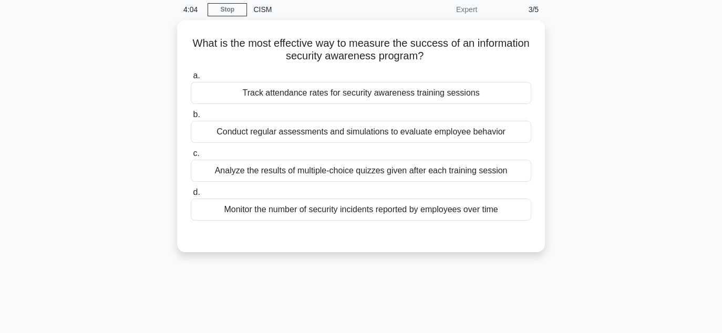
scroll to position [24, 0]
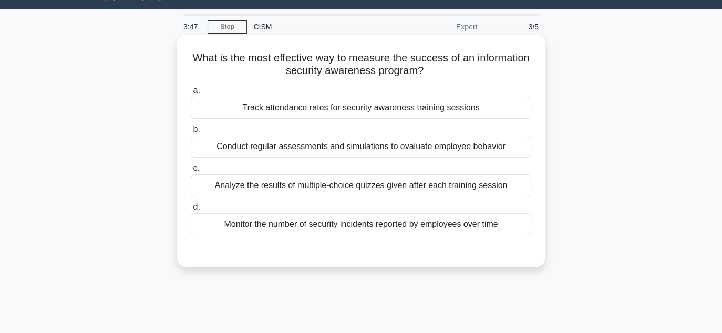
click at [452, 229] on div "Monitor the number of security incidents reported by employees over time" at bounding box center [361, 224] width 341 height 22
click at [191, 211] on input "d. Monitor the number of security incidents reported by employees over time" at bounding box center [191, 207] width 0 height 7
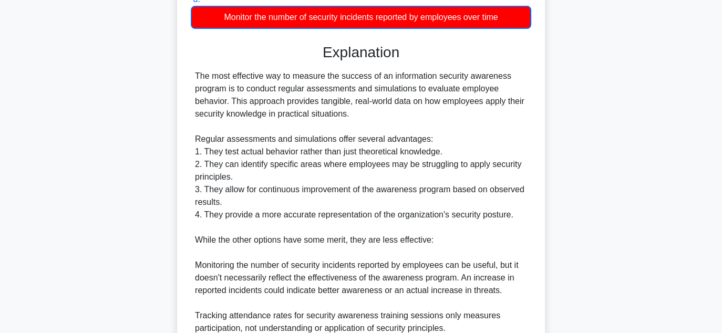
scroll to position [416, 0]
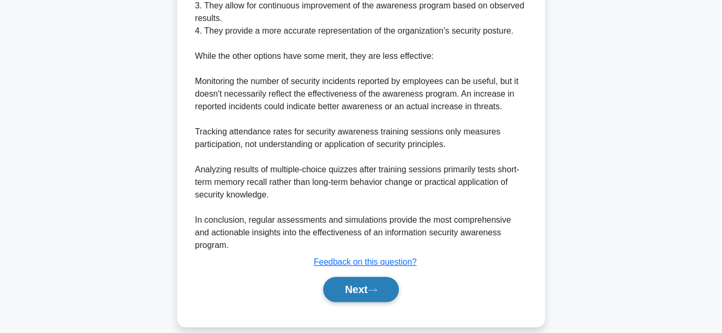
click at [356, 277] on button "Next" at bounding box center [360, 289] width 75 height 25
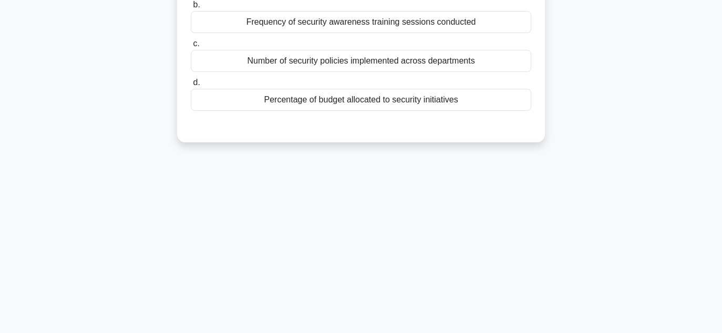
scroll to position [24, 0]
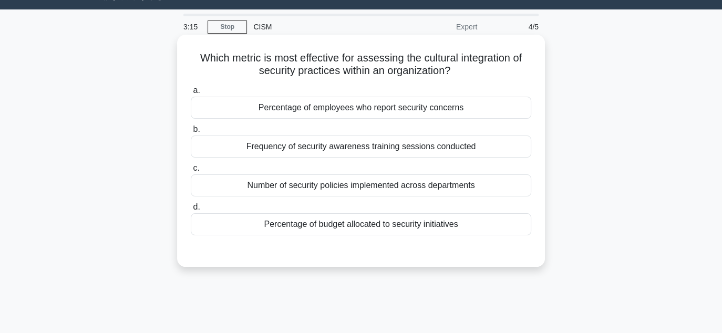
click at [403, 150] on div "Frequency of security awareness training sessions conducted" at bounding box center [361, 147] width 341 height 22
click at [191, 133] on input "b. Frequency of security awareness training sessions conducted" at bounding box center [191, 129] width 0 height 7
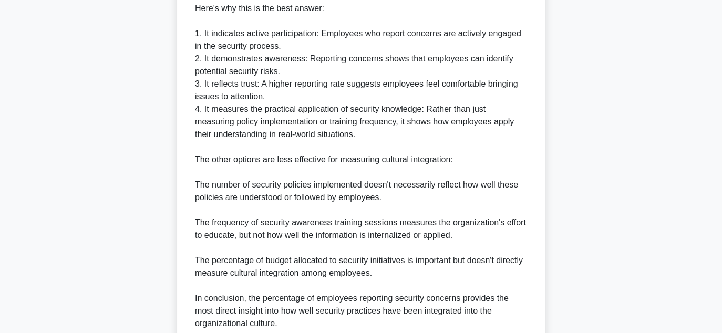
scroll to position [454, 0]
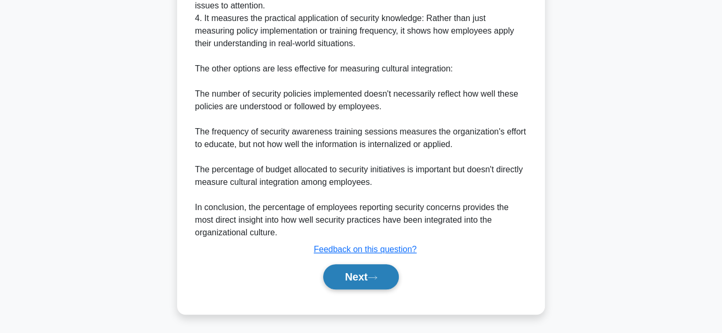
click at [378, 275] on icon at bounding box center [372, 278] width 9 height 6
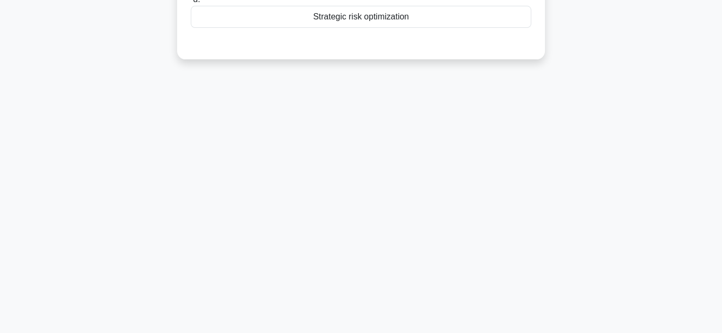
scroll to position [0, 0]
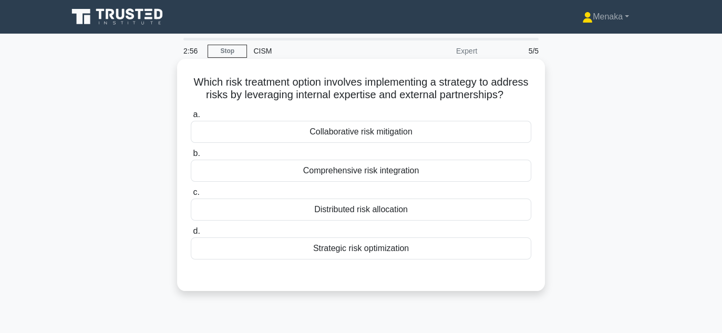
click at [380, 260] on div "Strategic risk optimization" at bounding box center [361, 249] width 341 height 22
click at [191, 235] on input "d. Strategic risk optimization" at bounding box center [191, 231] width 0 height 7
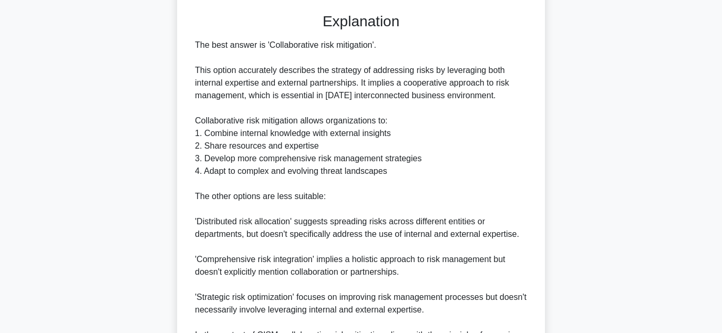
scroll to position [403, 0]
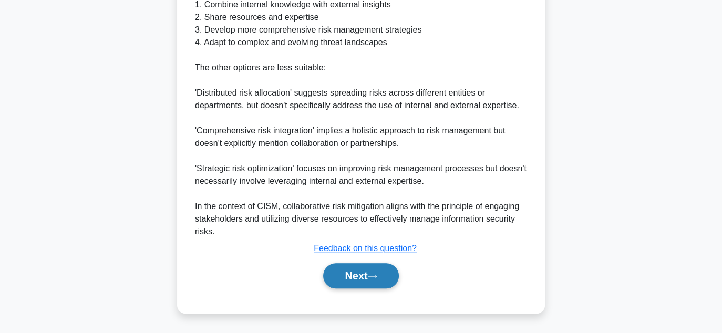
click at [352, 277] on button "Next" at bounding box center [360, 275] width 75 height 25
